Goal: Information Seeking & Learning: Learn about a topic

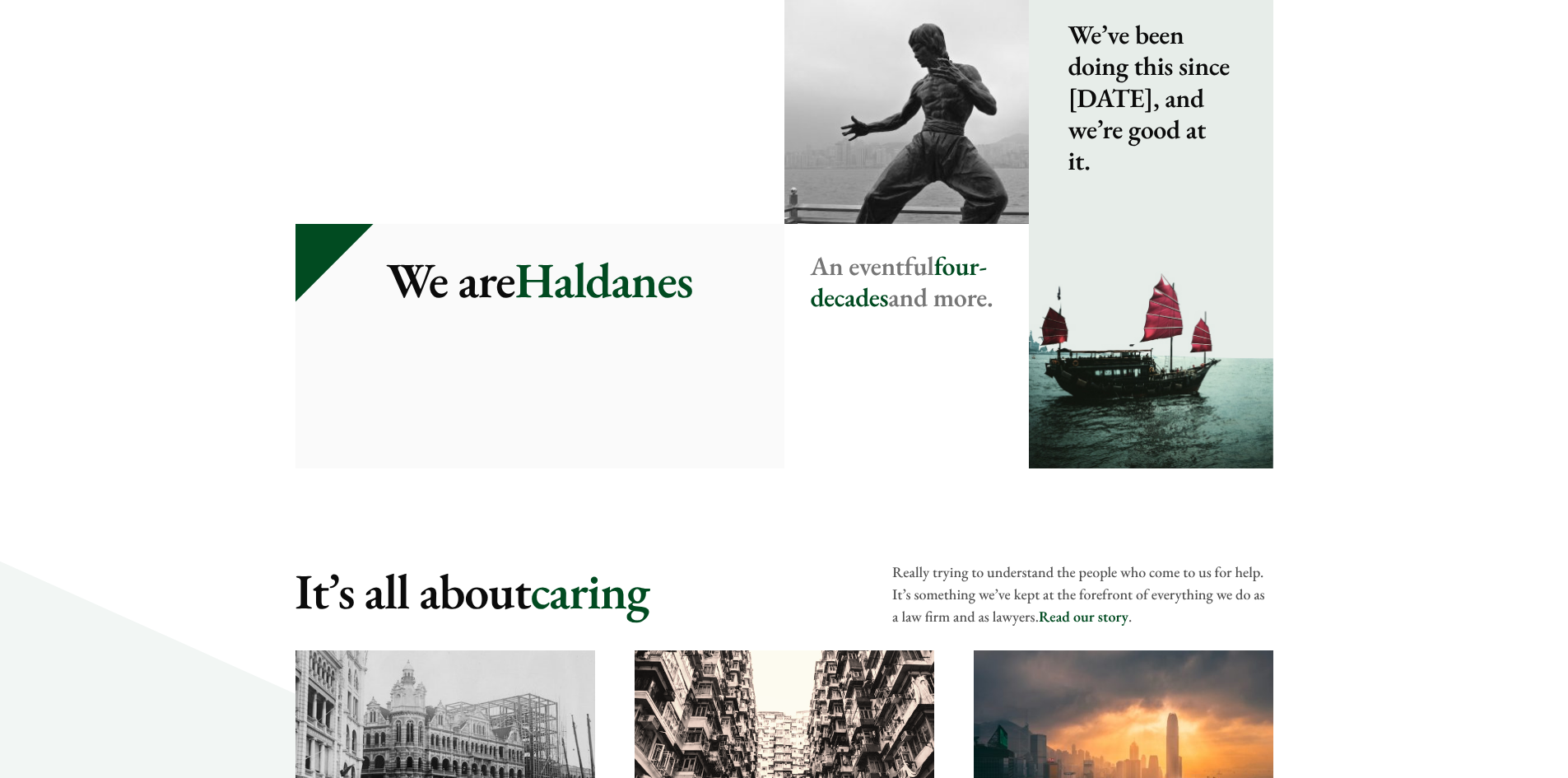
scroll to position [1647, 0]
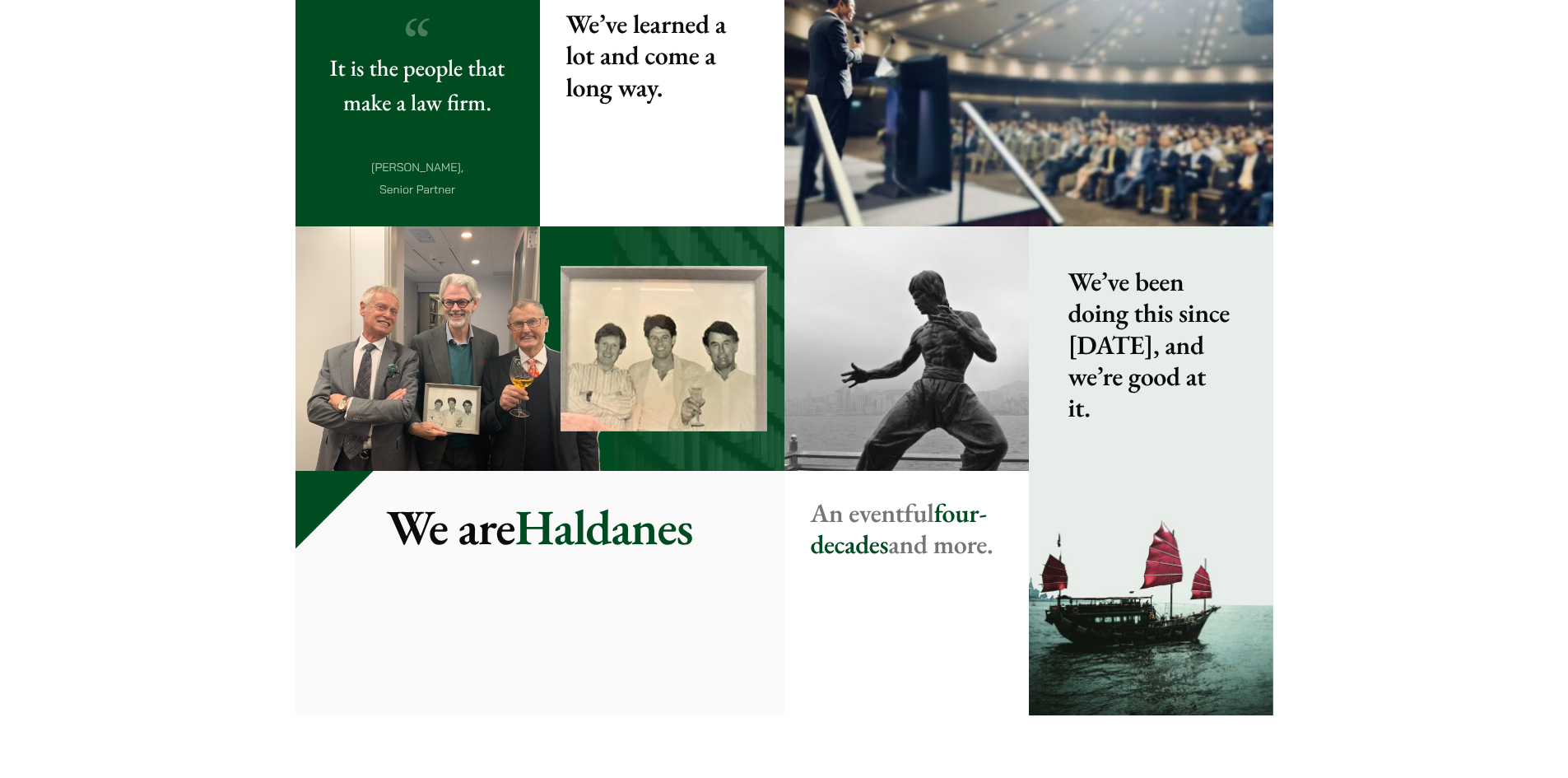
click at [186, 469] on div "Home Haldanes Haldanes , real solutions to real problems No matter how you feel…" at bounding box center [784, 654] width 1568 height 4350
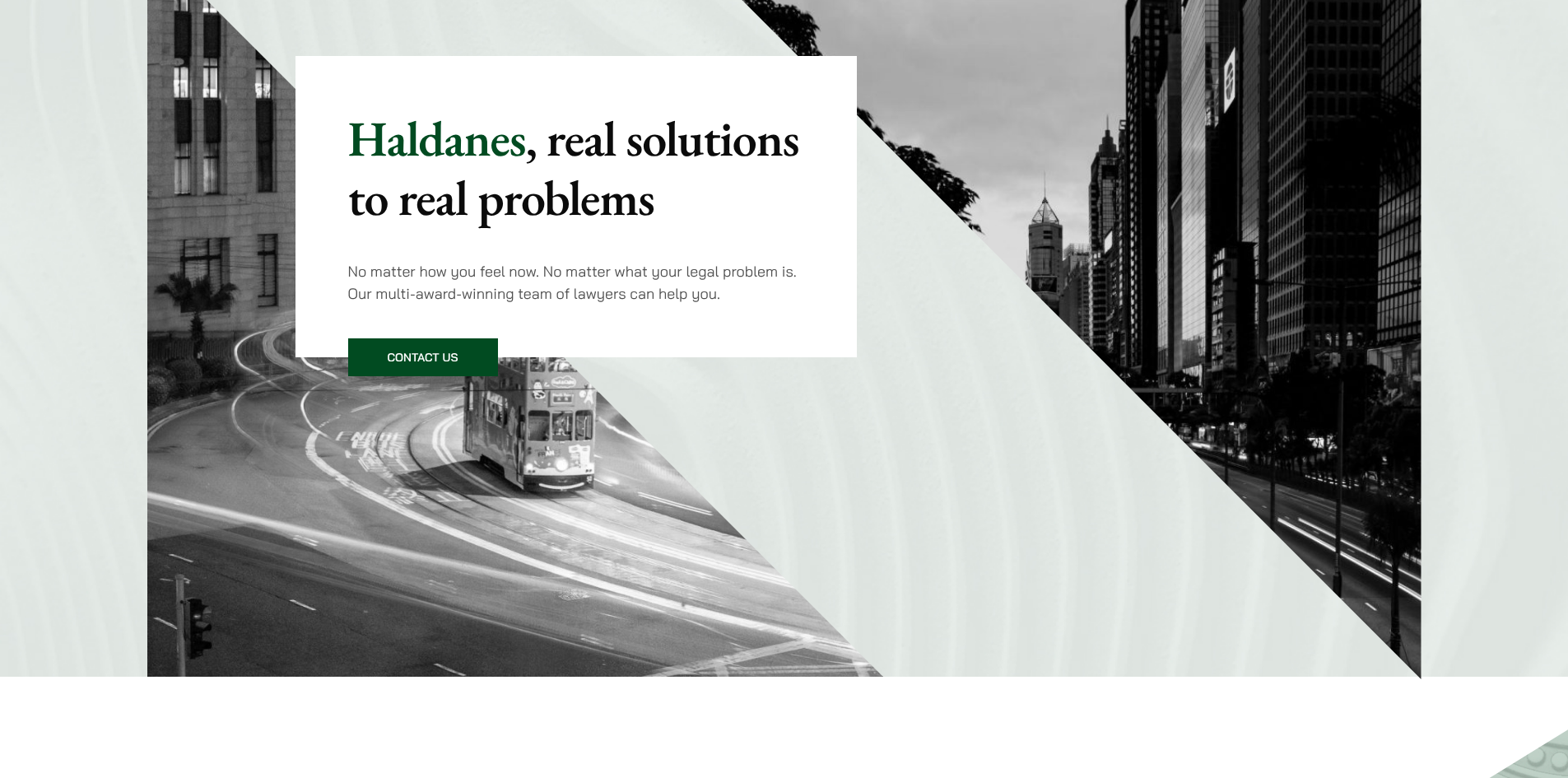
scroll to position [0, 0]
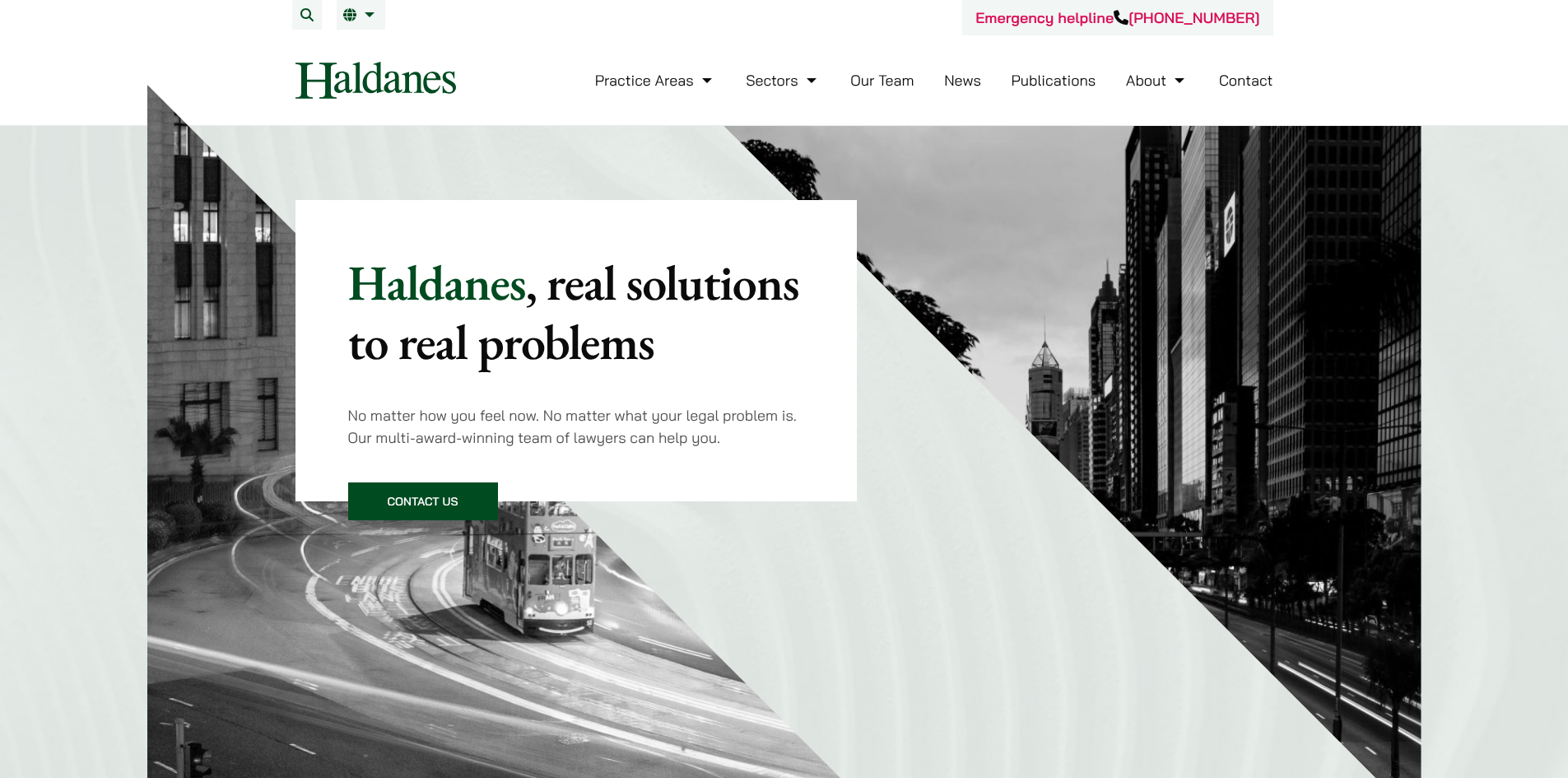
click at [1386, 73] on header "Emergency helpline +852 9763 5524 Practice Areas Antitrust and Competition Law …" at bounding box center [784, 62] width 1568 height 126
click at [1245, 84] on link "Contact" at bounding box center [1247, 80] width 55 height 19
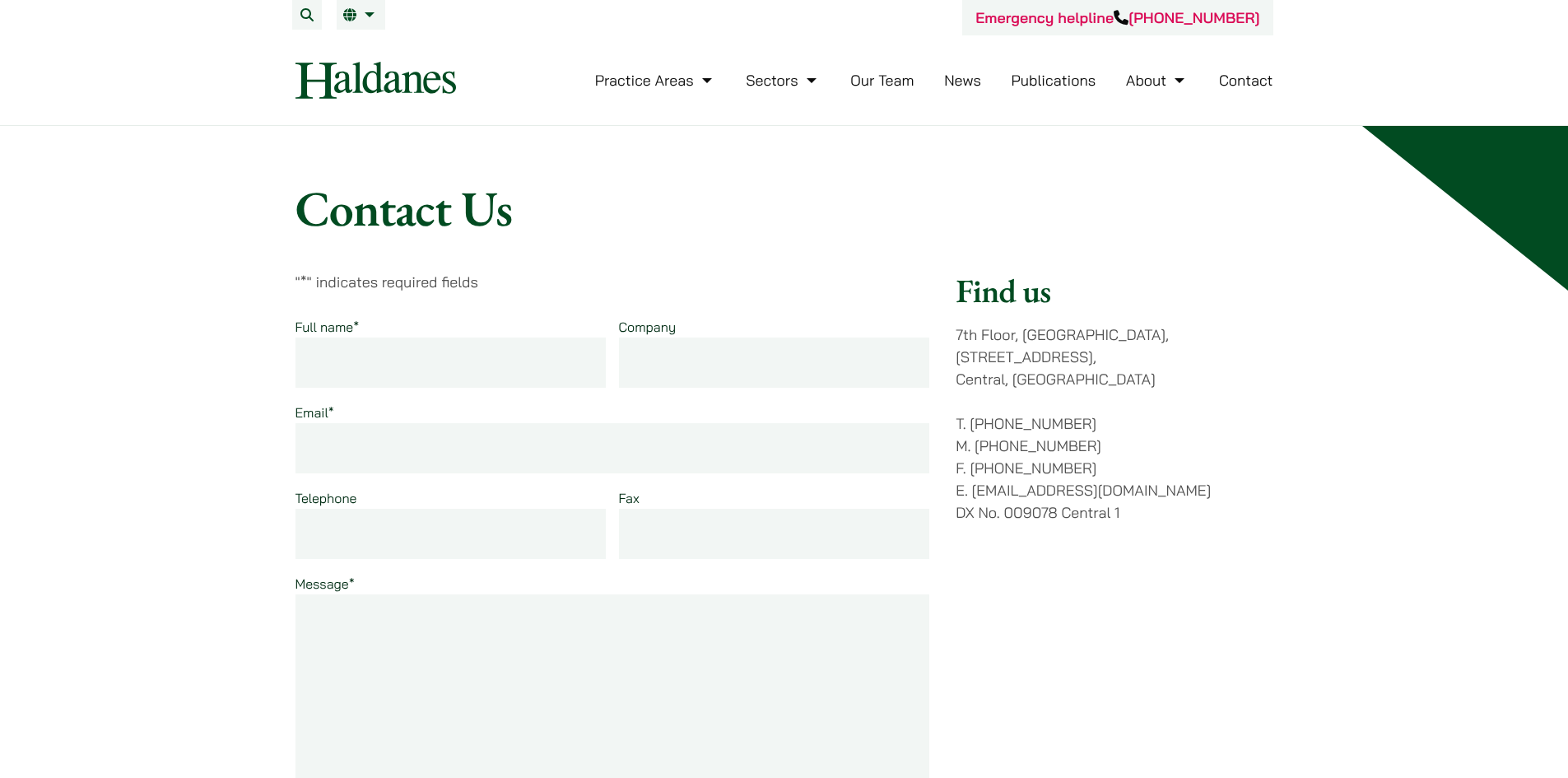
click at [1057, 81] on link "Publications" at bounding box center [1054, 80] width 85 height 19
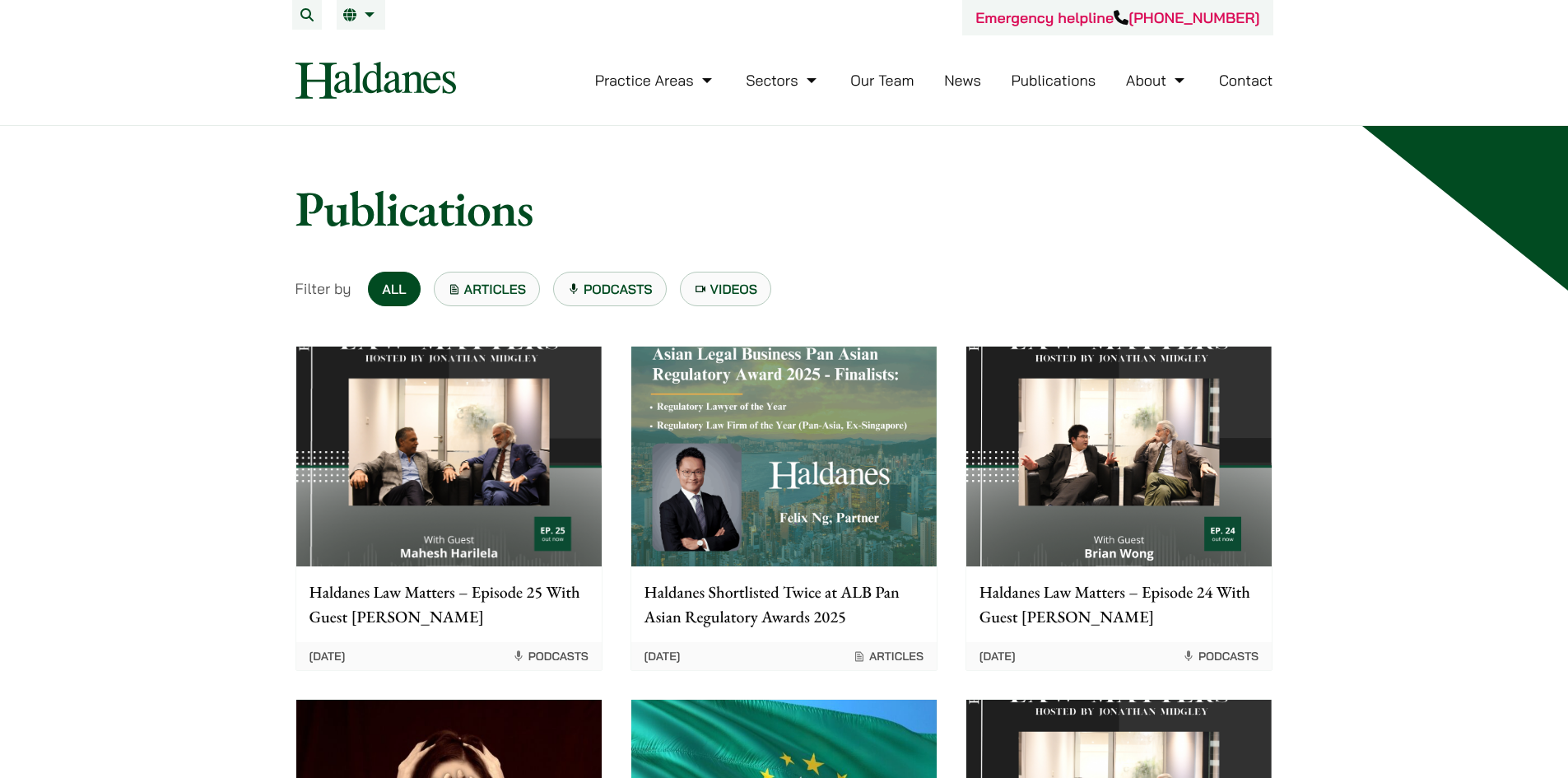
click at [961, 76] on link "News" at bounding box center [963, 80] width 37 height 19
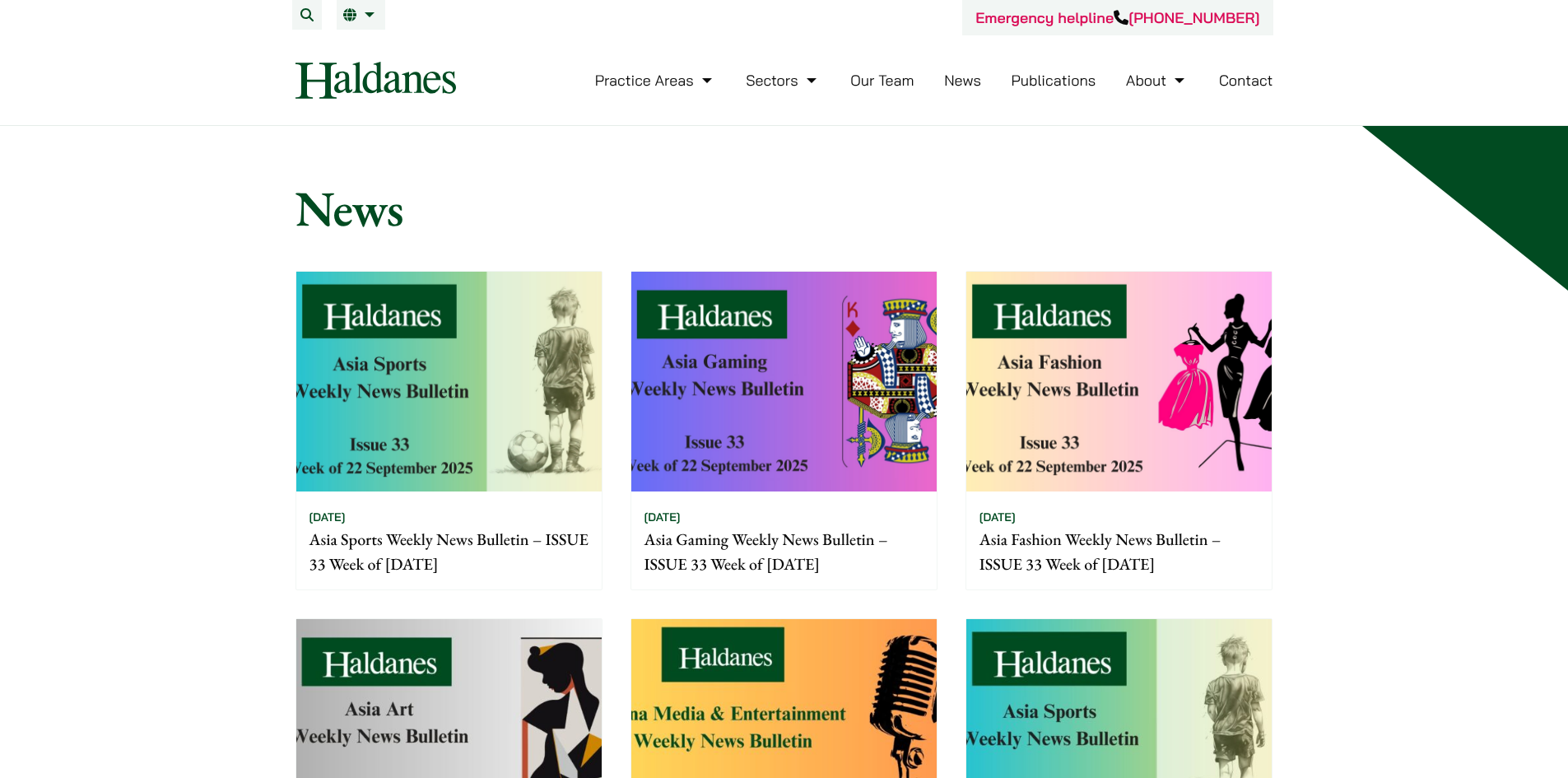
click at [780, 396] on img at bounding box center [784, 382] width 306 height 220
click at [893, 82] on link "Our Team" at bounding box center [881, 80] width 63 height 19
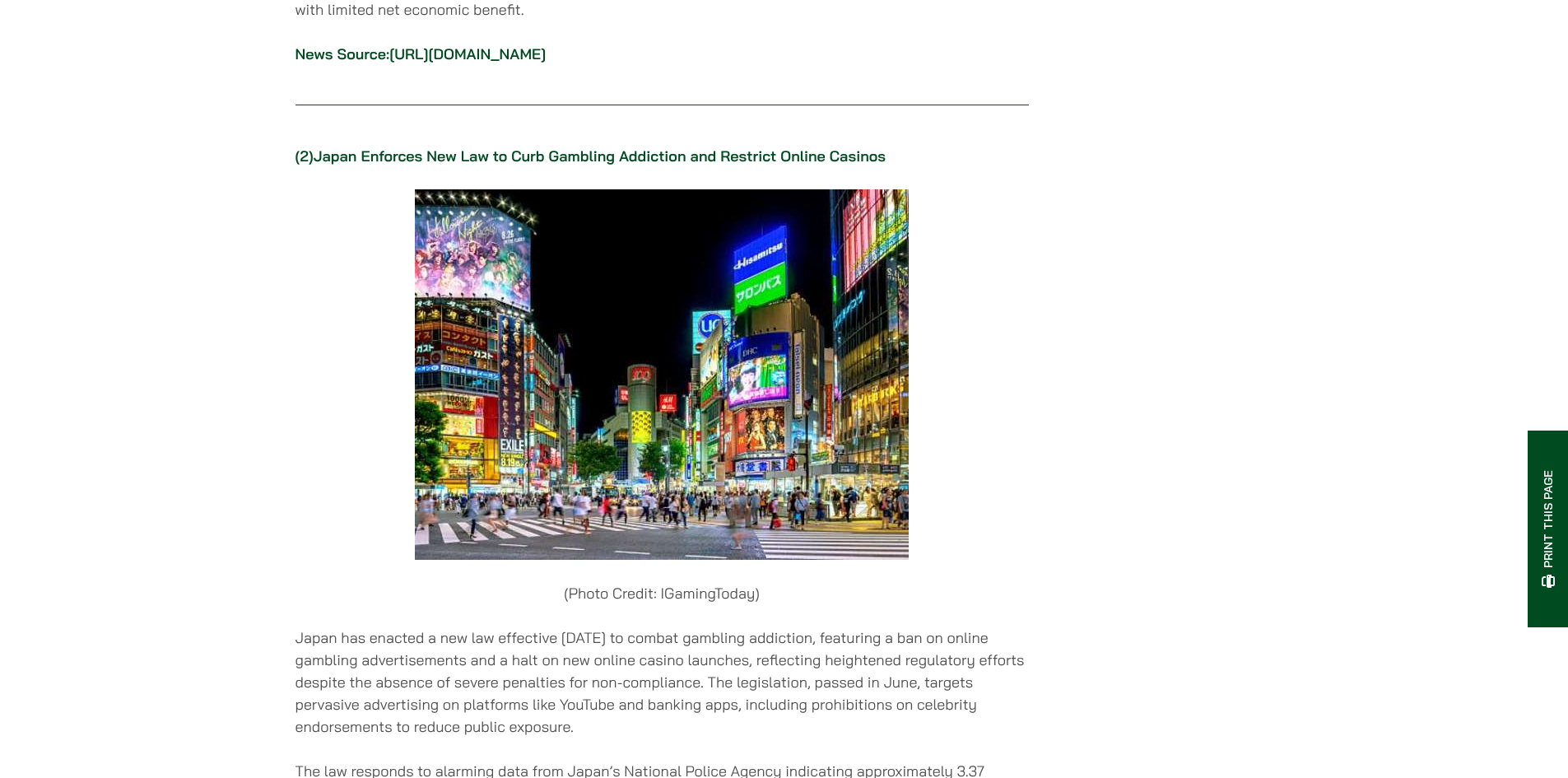
scroll to position [1976, 0]
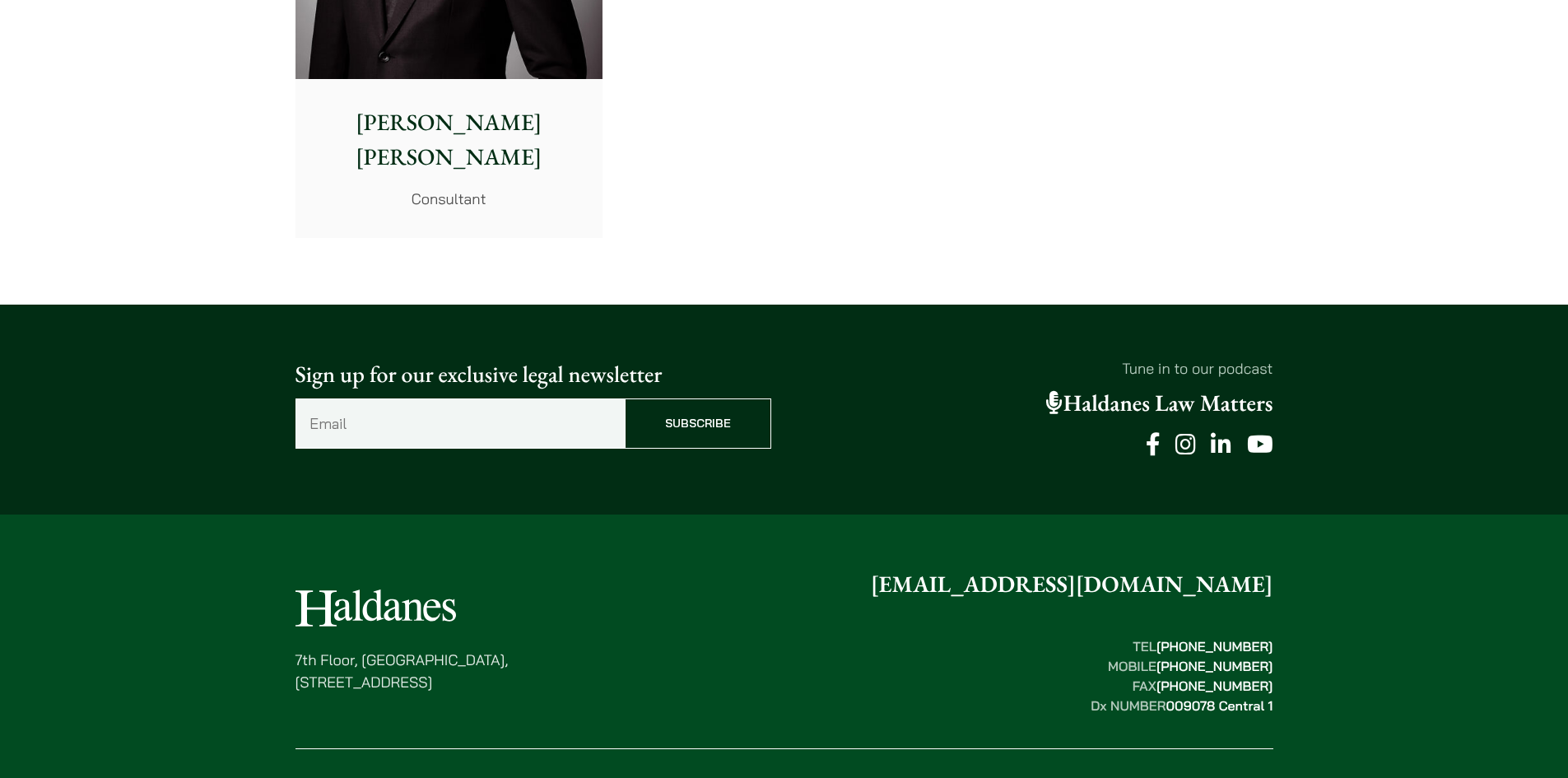
scroll to position [9129, 0]
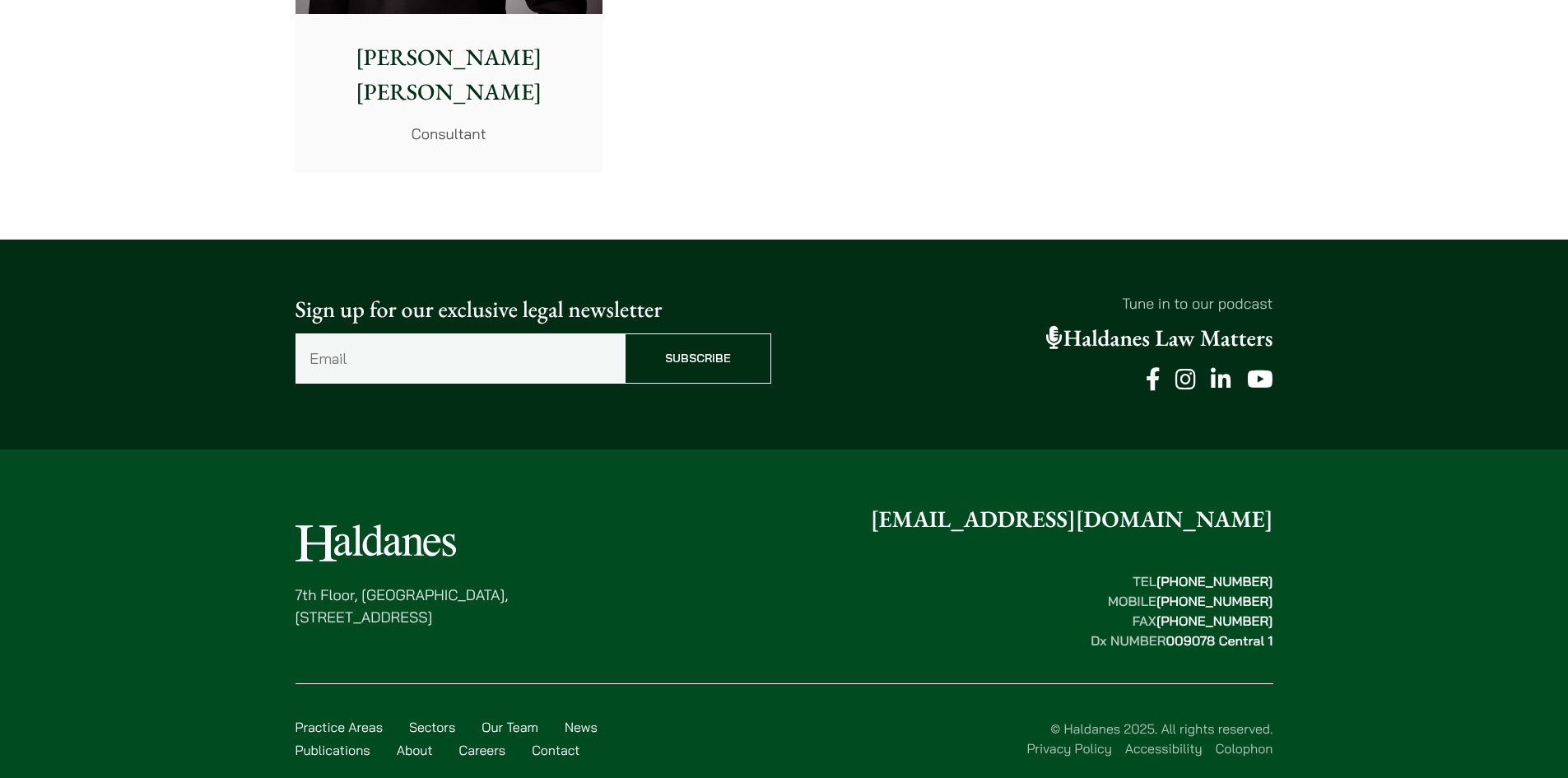
click at [657, 344] on input "Subscribe" at bounding box center [698, 358] width 146 height 51
click at [704, 402] on div "Sign up for our exclusive legal newsletter Email (Required) Subscribe Tune in t…" at bounding box center [784, 345] width 1568 height 210
